Goal: Find specific page/section: Find specific page/section

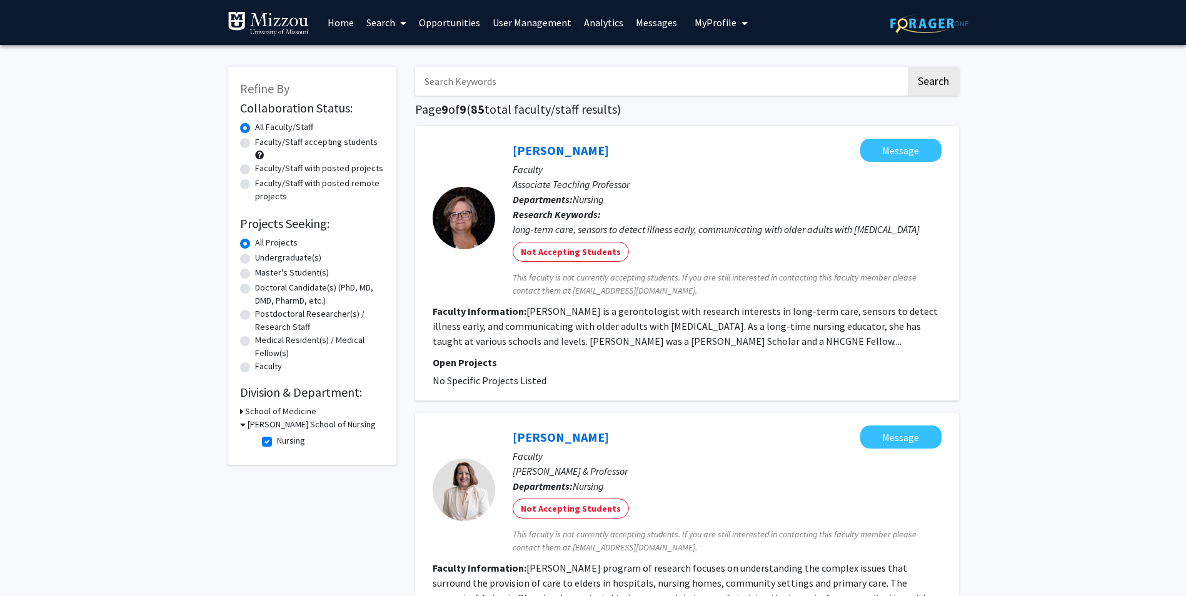
click at [277, 445] on label "Nursing" at bounding box center [291, 440] width 28 height 13
click at [277, 443] on input "Nursing" at bounding box center [281, 438] width 8 height 8
checkbox input "false"
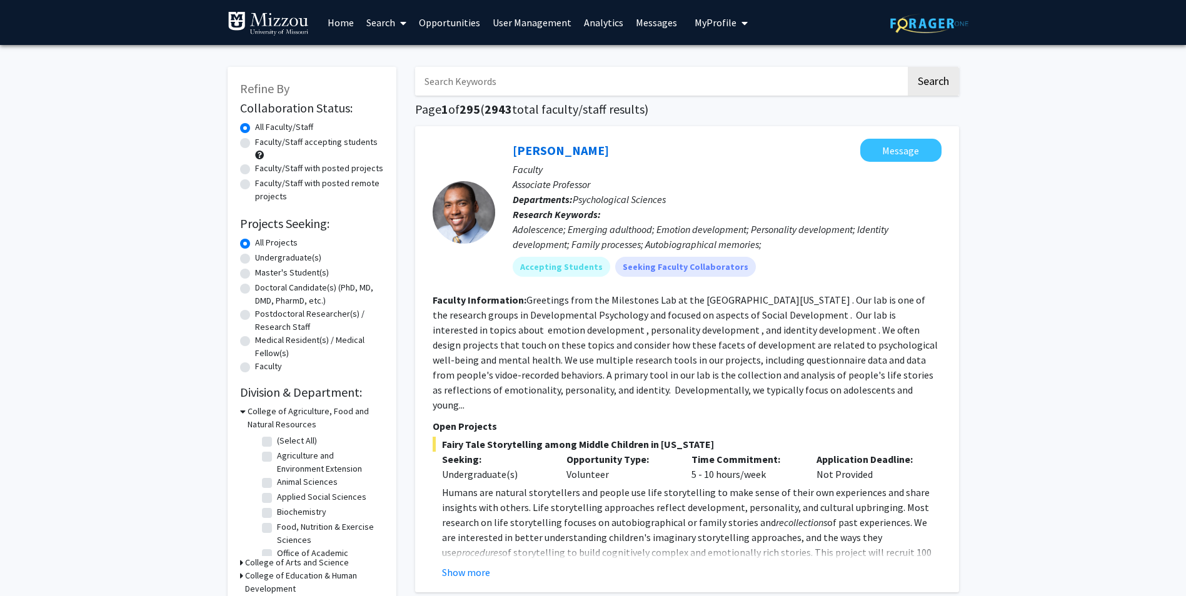
click at [527, 82] on input "Search Keywords" at bounding box center [660, 81] width 491 height 29
type input "[PERSON_NAME]"
click at [908, 67] on button "Search" at bounding box center [933, 81] width 51 height 29
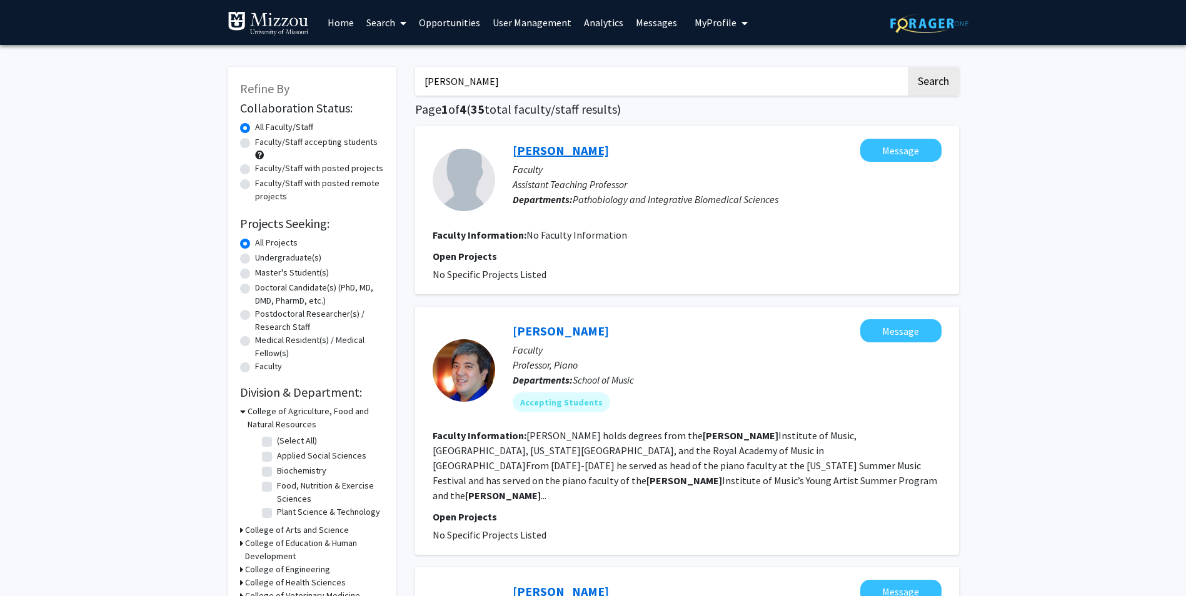
click at [551, 154] on link "[PERSON_NAME]" at bounding box center [561, 151] width 96 height 16
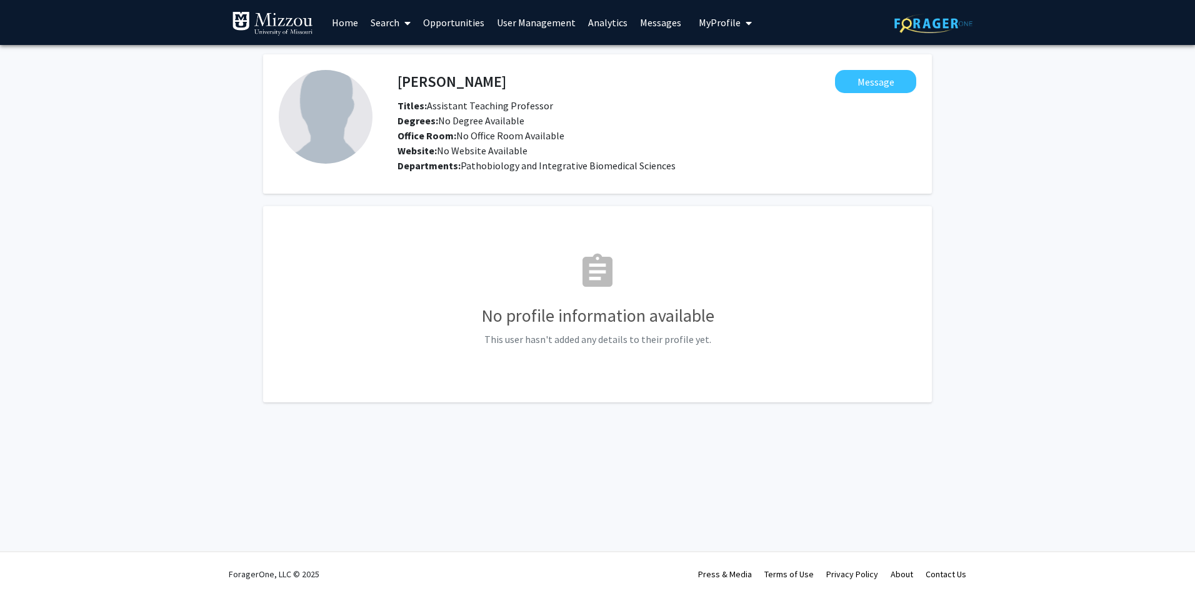
click at [371, 28] on link "Search" at bounding box center [390, 23] width 53 height 44
click at [393, 49] on span "Faculty/Staff" at bounding box center [410, 57] width 92 height 25
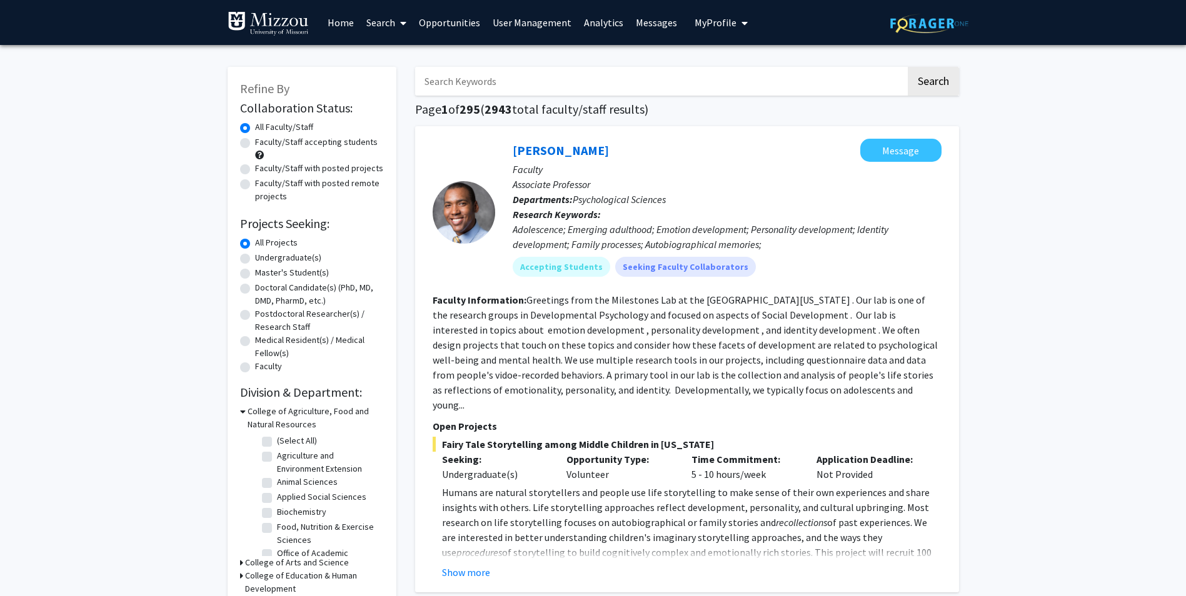
click at [821, 69] on input "Search Keywords" at bounding box center [660, 81] width 491 height 29
type input "[PERSON_NAME]"
click at [908, 67] on button "Search" at bounding box center [933, 81] width 51 height 29
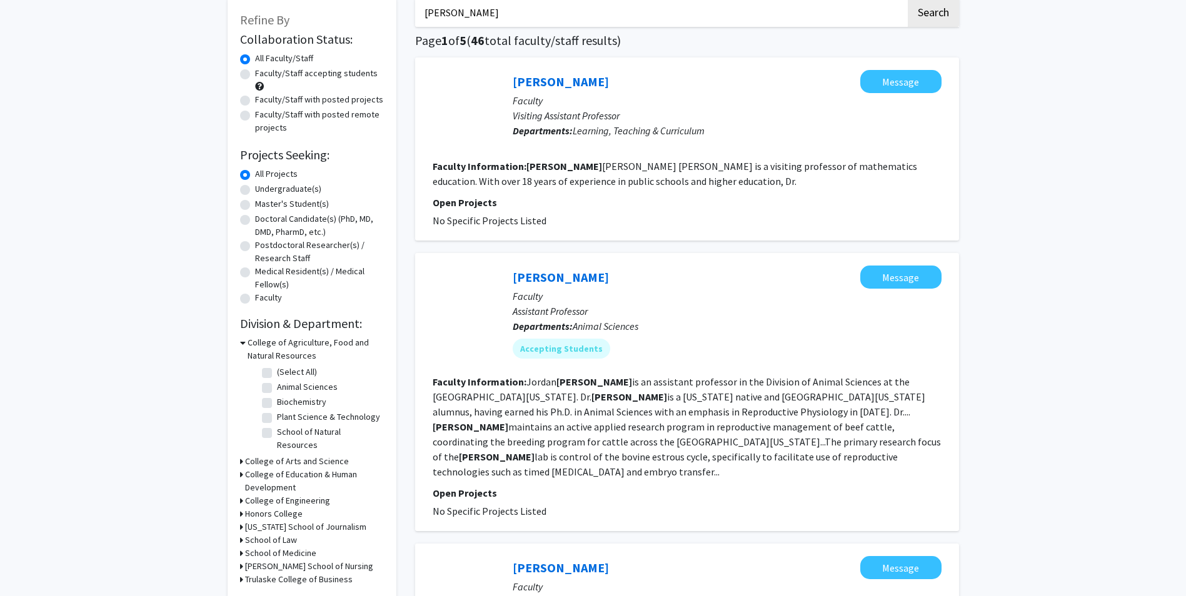
scroll to position [63, 0]
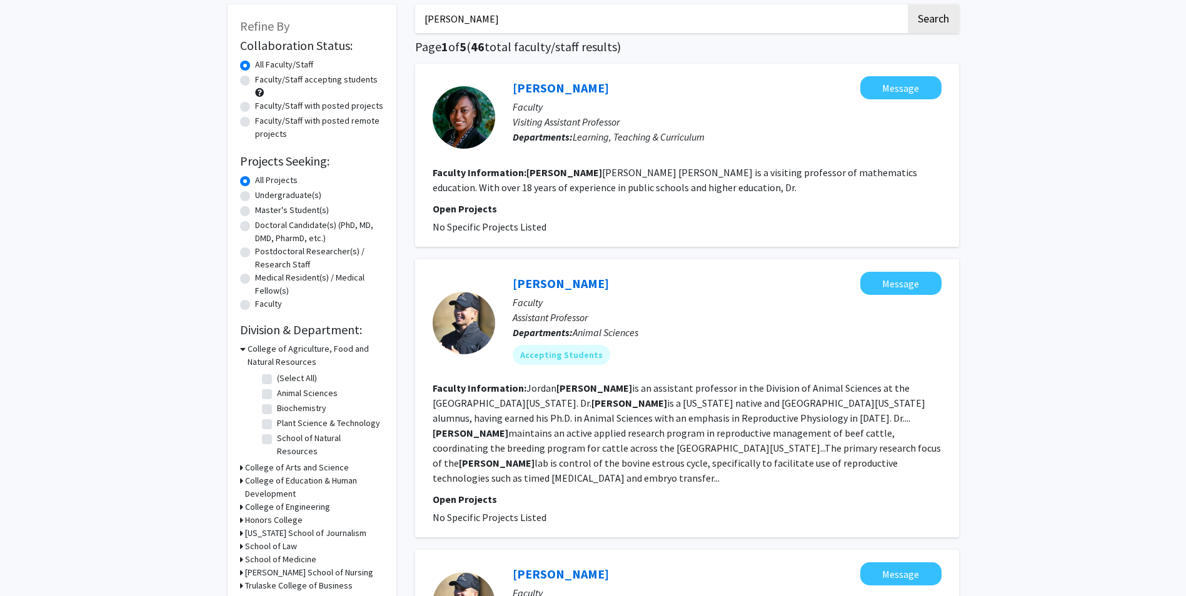
drag, startPoint x: 528, startPoint y: 23, endPoint x: 373, endPoint y: 19, distance: 155.1
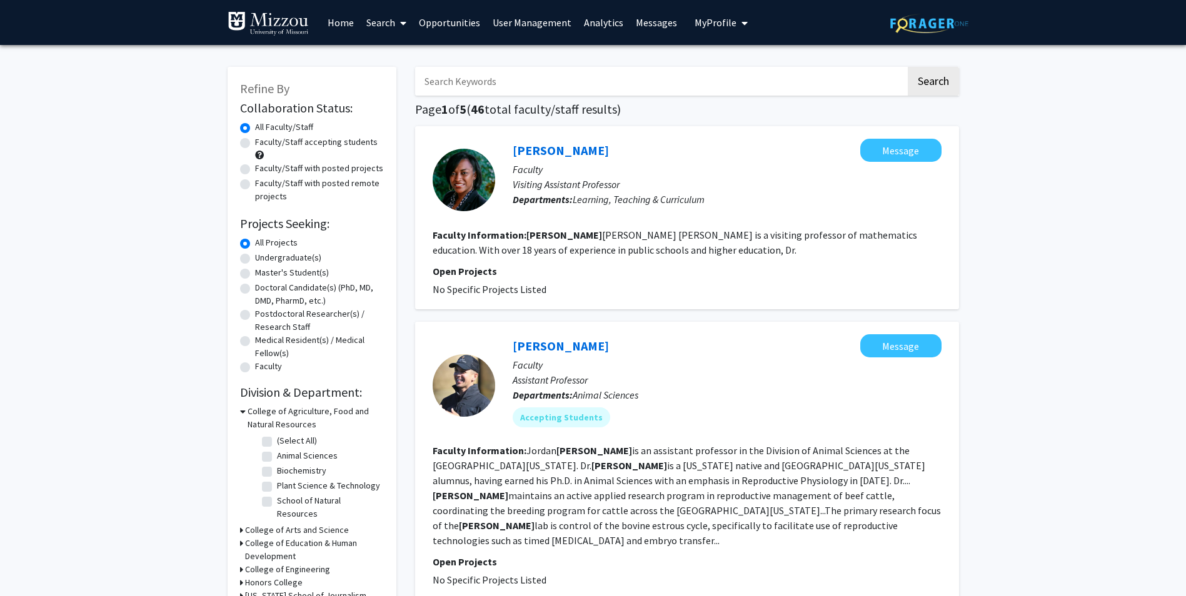
click at [381, 24] on link "Search" at bounding box center [386, 23] width 53 height 44
click at [396, 66] on span "Faculty/Staff" at bounding box center [406, 57] width 92 height 25
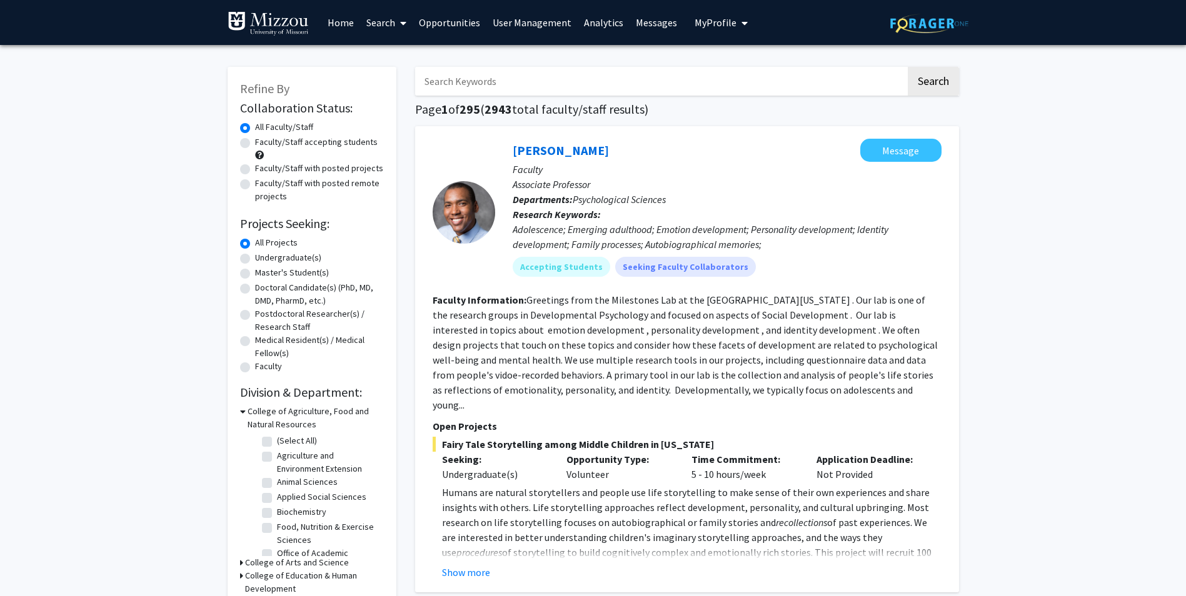
scroll to position [313, 0]
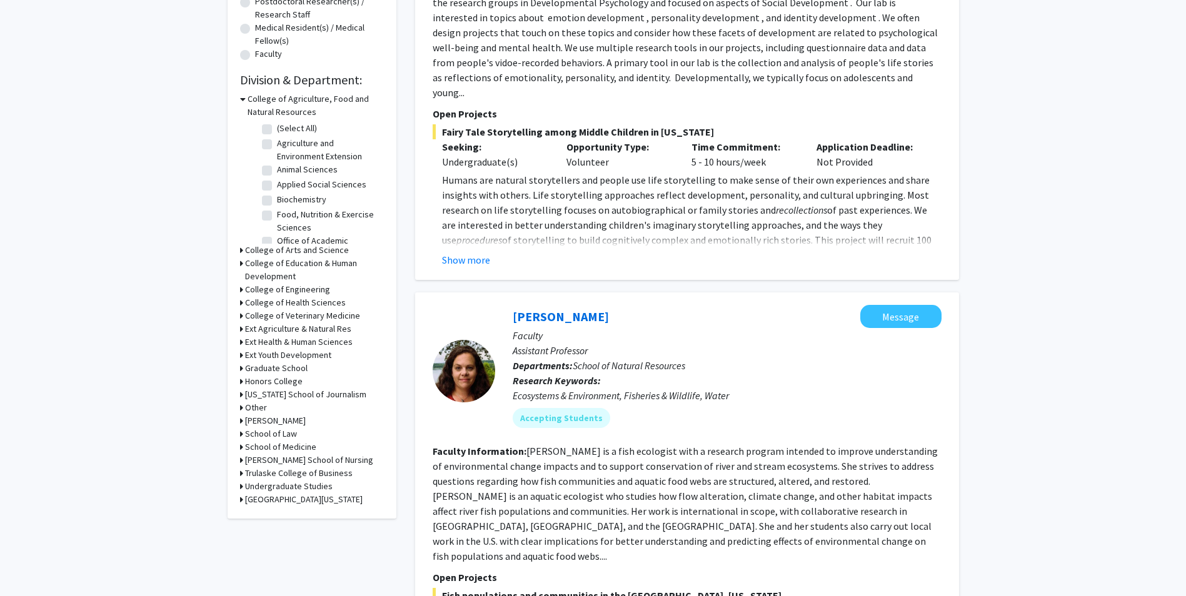
click at [304, 469] on h3 "Trulaske College of Business" at bounding box center [299, 473] width 108 height 13
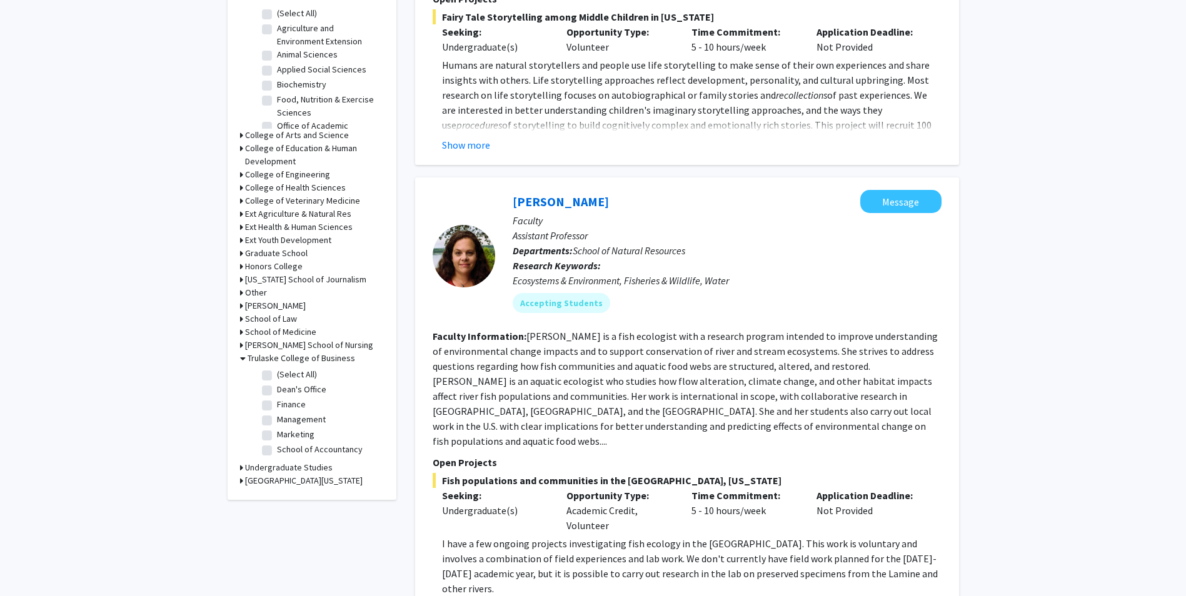
scroll to position [438, 0]
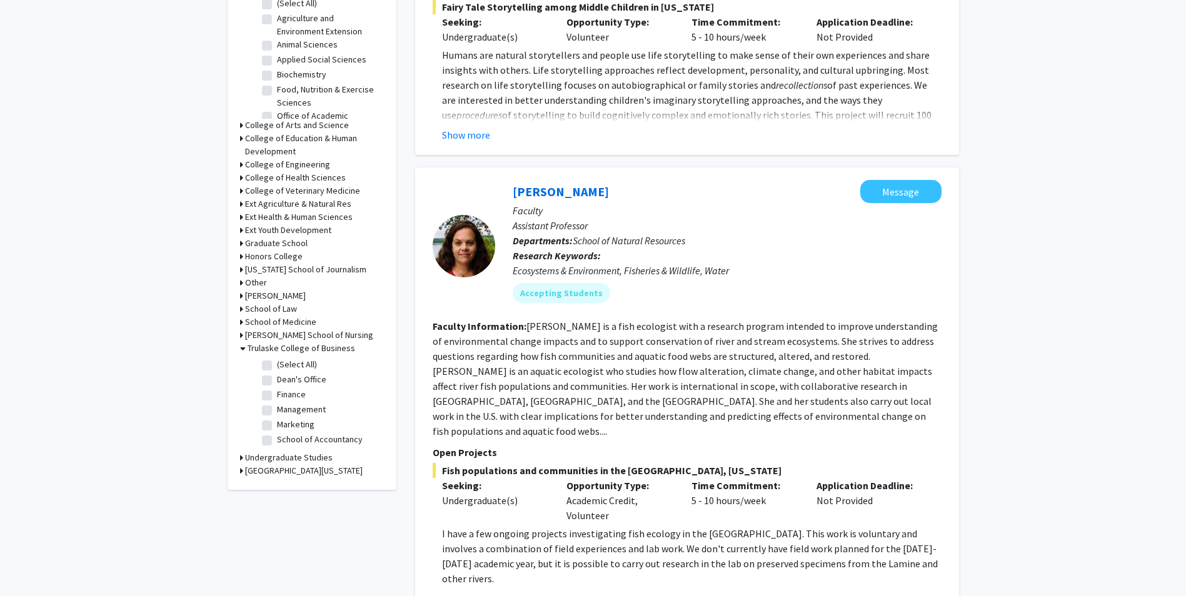
click at [301, 429] on label "Marketing" at bounding box center [296, 424] width 38 height 13
click at [285, 426] on input "Marketing" at bounding box center [281, 422] width 8 height 8
checkbox input "true"
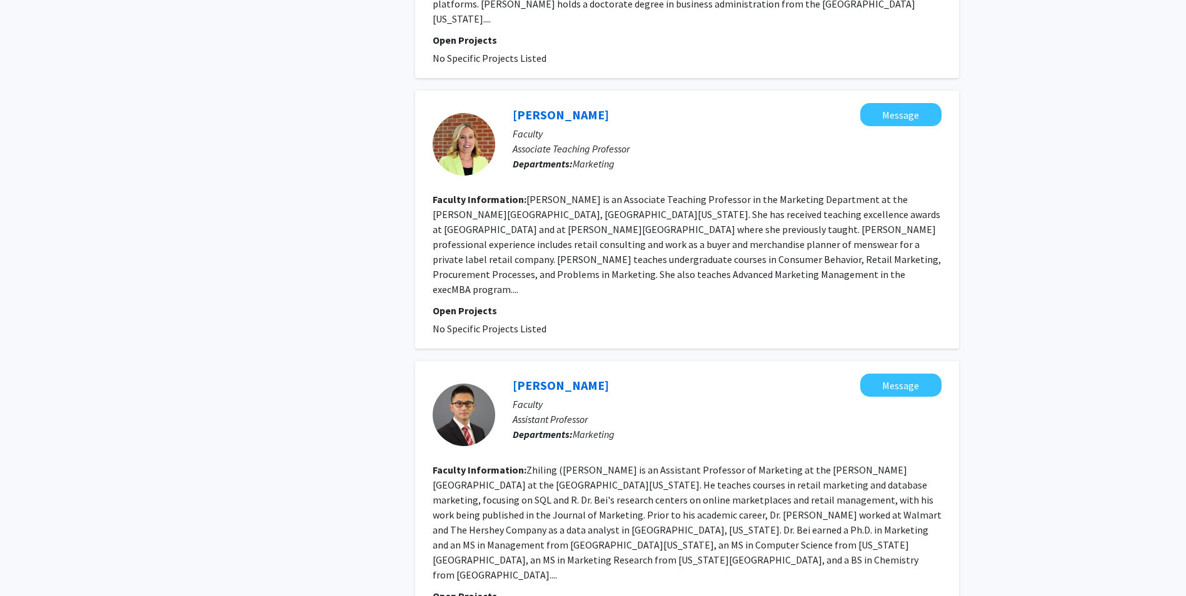
scroll to position [2457, 0]
